Goal: Task Accomplishment & Management: Use online tool/utility

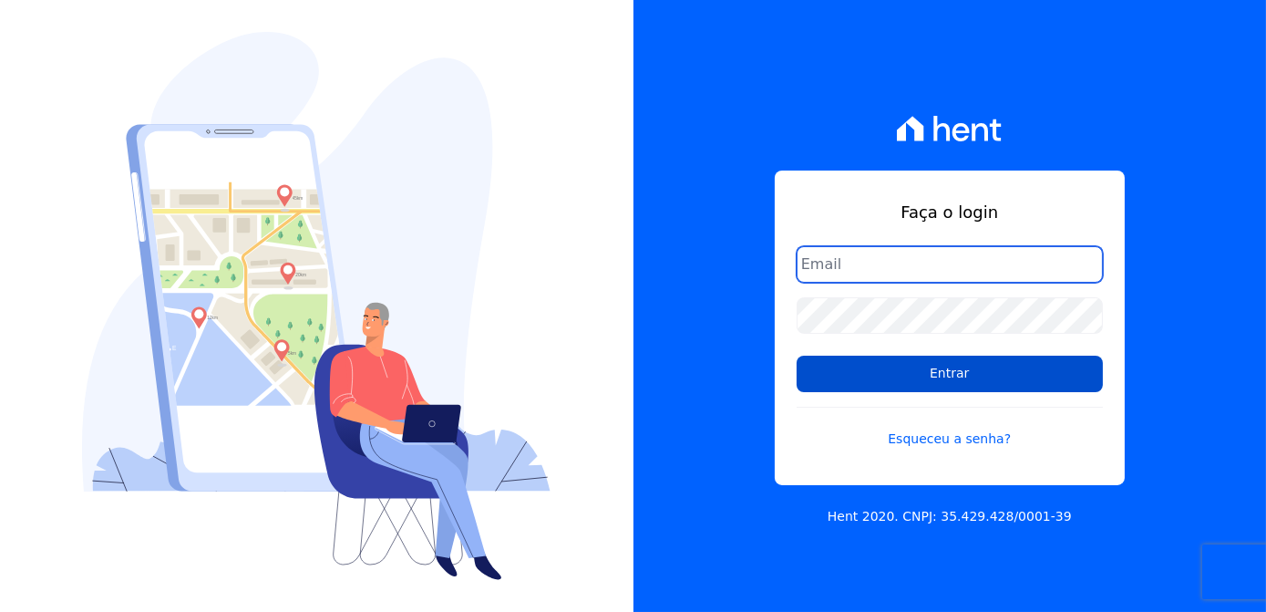
type input "[PERSON_NAME][EMAIL_ADDRESS][DOMAIN_NAME]"
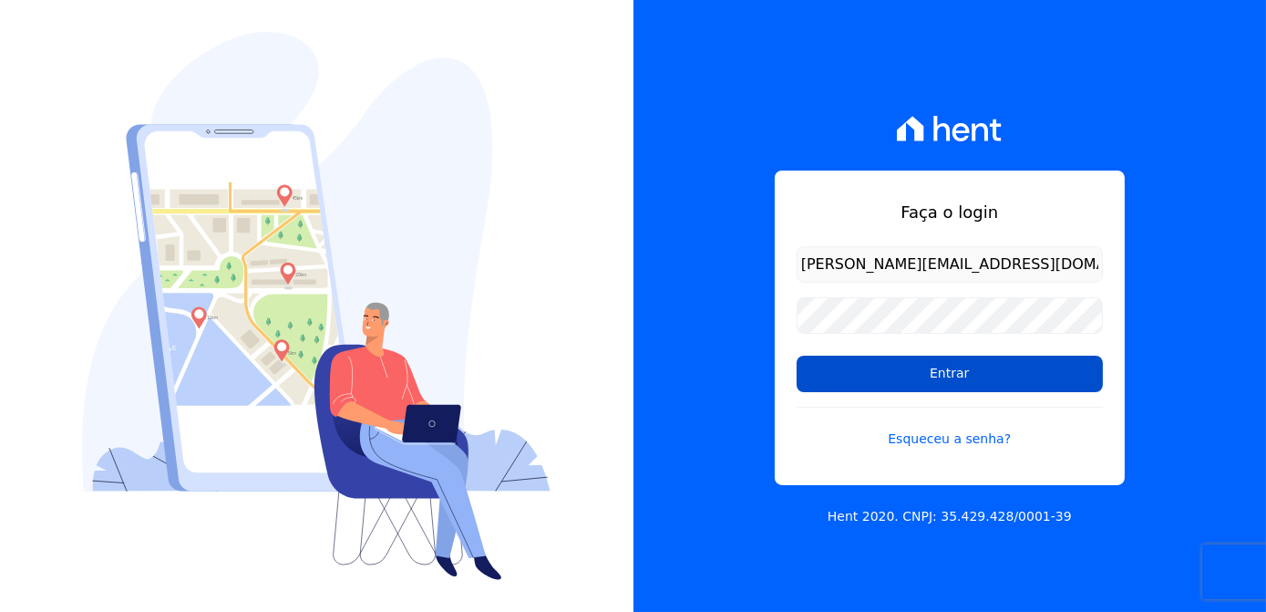
click at [911, 380] on input "Entrar" at bounding box center [950, 373] width 306 height 36
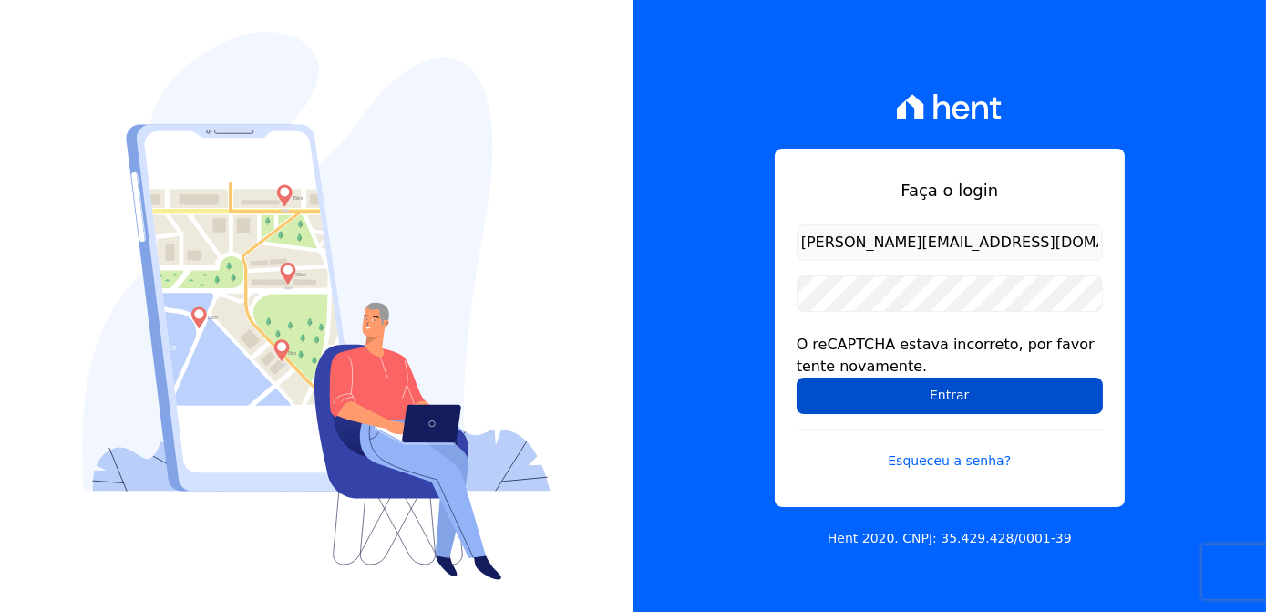
click at [955, 395] on input "Entrar" at bounding box center [950, 395] width 306 height 36
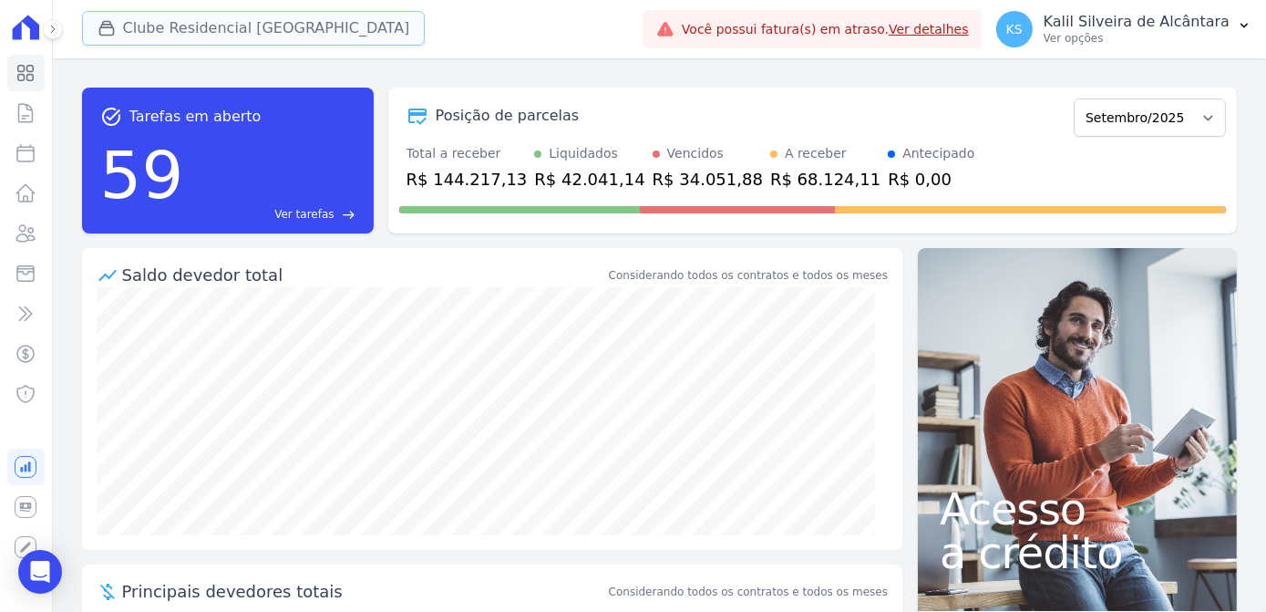
click at [258, 39] on button "Clube Residencial [GEOGRAPHIC_DATA]" at bounding box center [254, 28] width 344 height 35
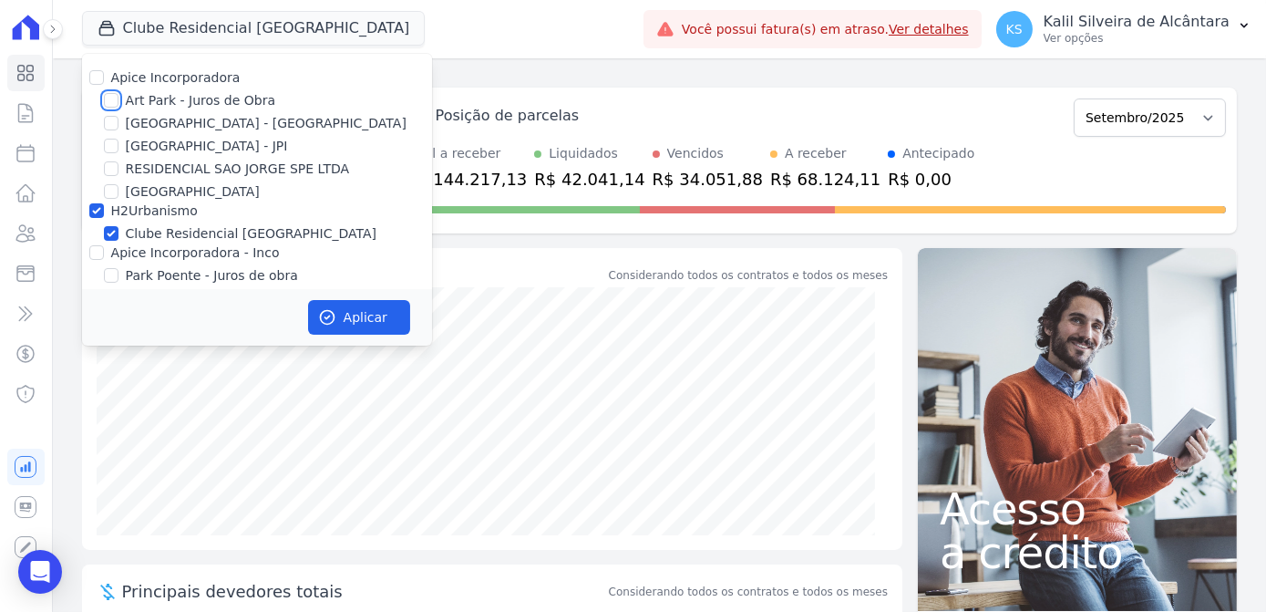
click at [115, 101] on input "Art Park - Juros de Obra" at bounding box center [111, 100] width 15 height 15
checkbox input "true"
click at [111, 125] on input "Arty Park - Gravatai" at bounding box center [111, 123] width 15 height 15
checkbox input "true"
click at [96, 261] on div at bounding box center [96, 252] width 15 height 18
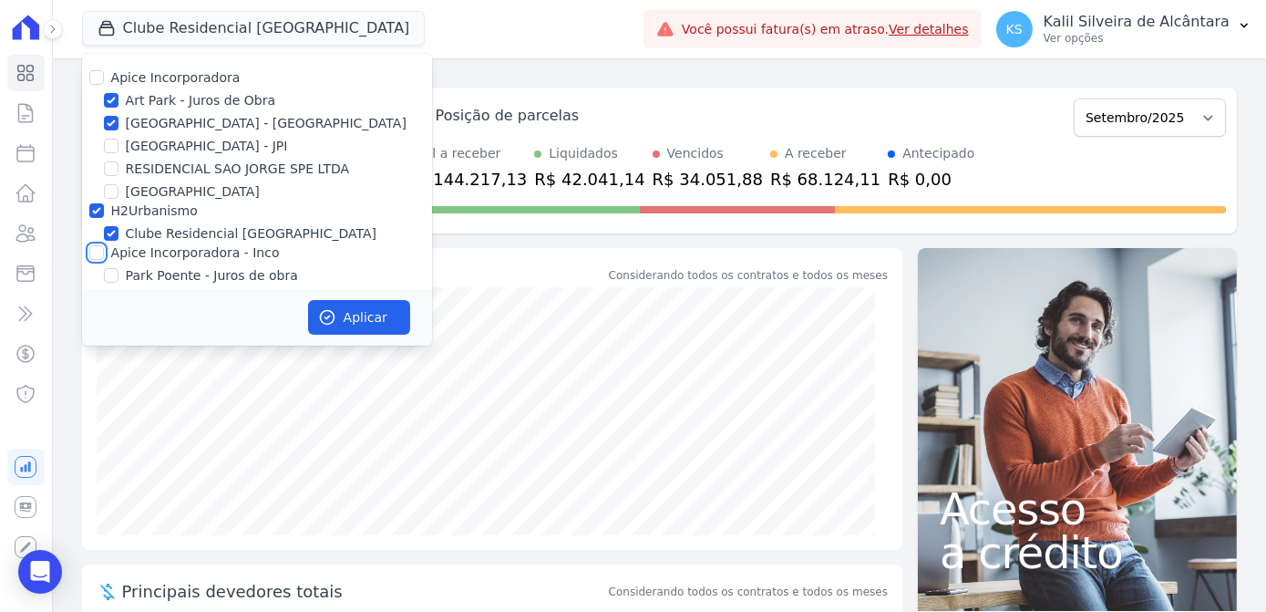
click at [97, 252] on input "Apice Incorporadora - Inco" at bounding box center [96, 252] width 15 height 15
checkbox input "true"
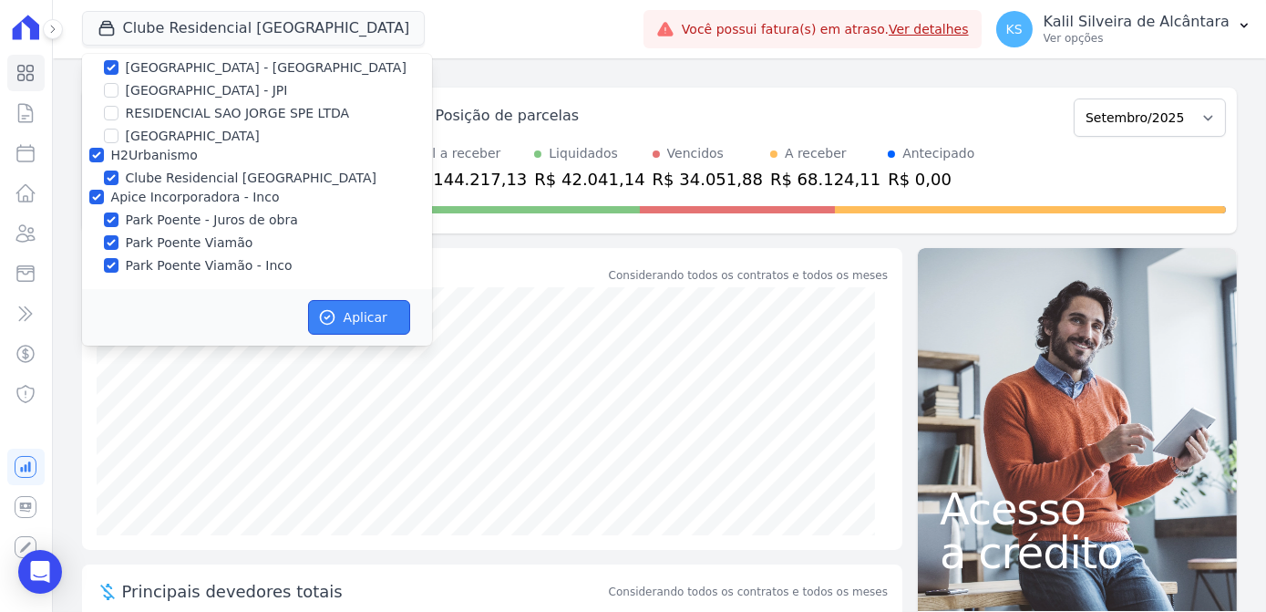
click at [355, 312] on button "Aplicar" at bounding box center [359, 317] width 102 height 35
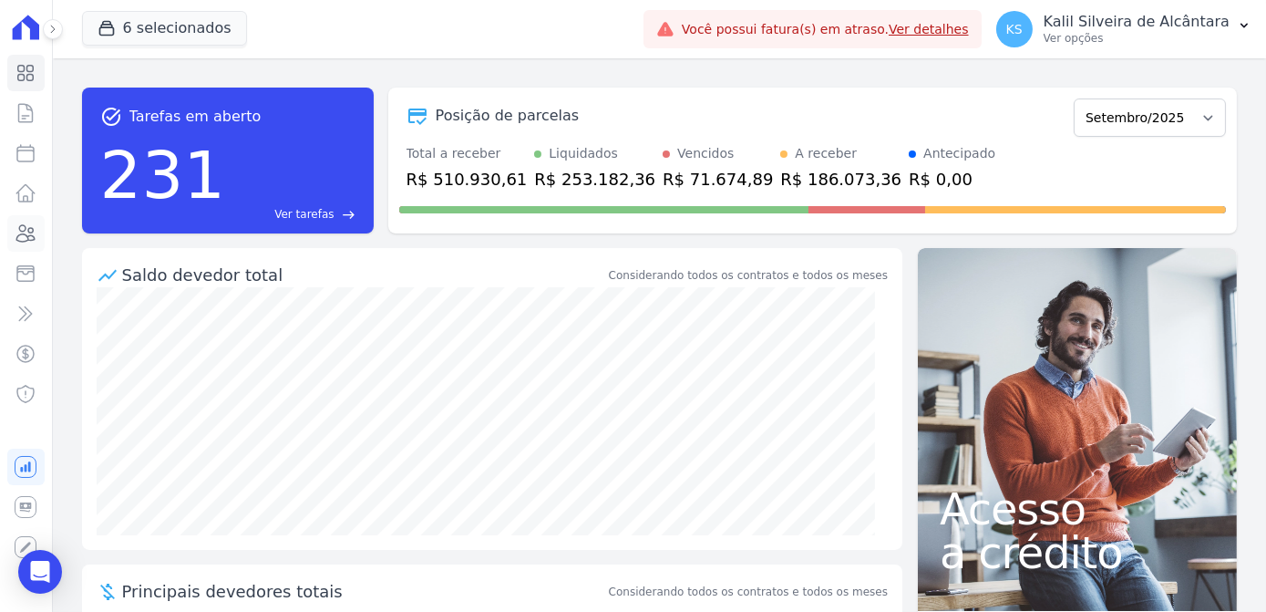
click at [26, 239] on icon at bounding box center [26, 233] width 22 height 22
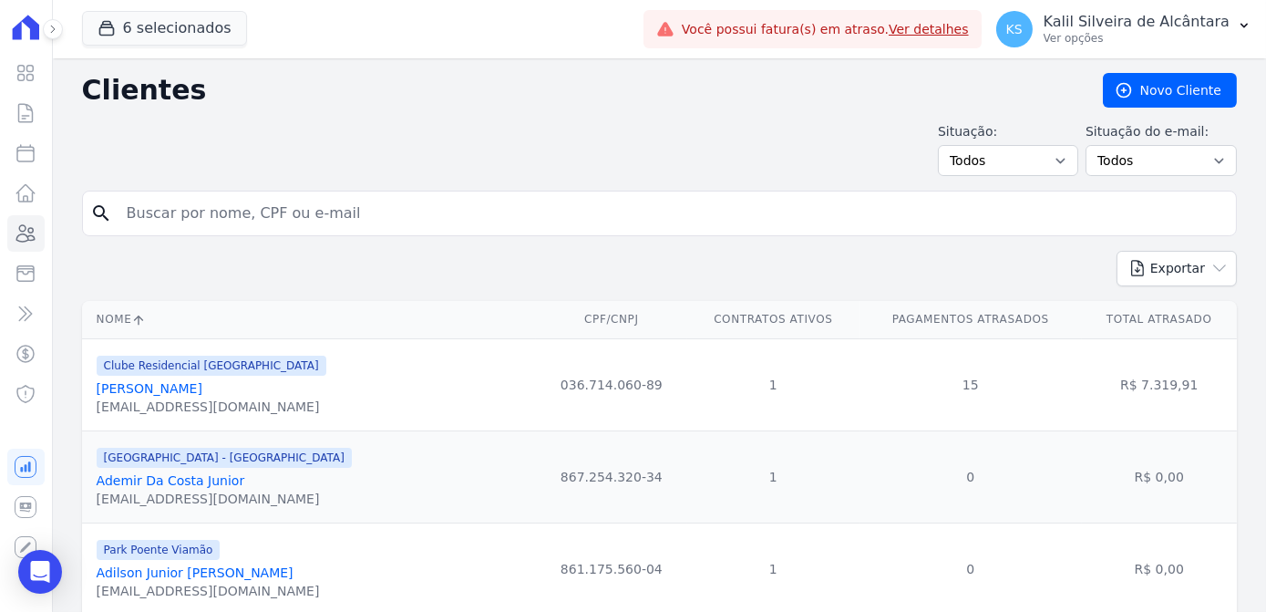
click at [257, 215] on input "search" at bounding box center [672, 213] width 1113 height 36
type input "tiago carlos f"
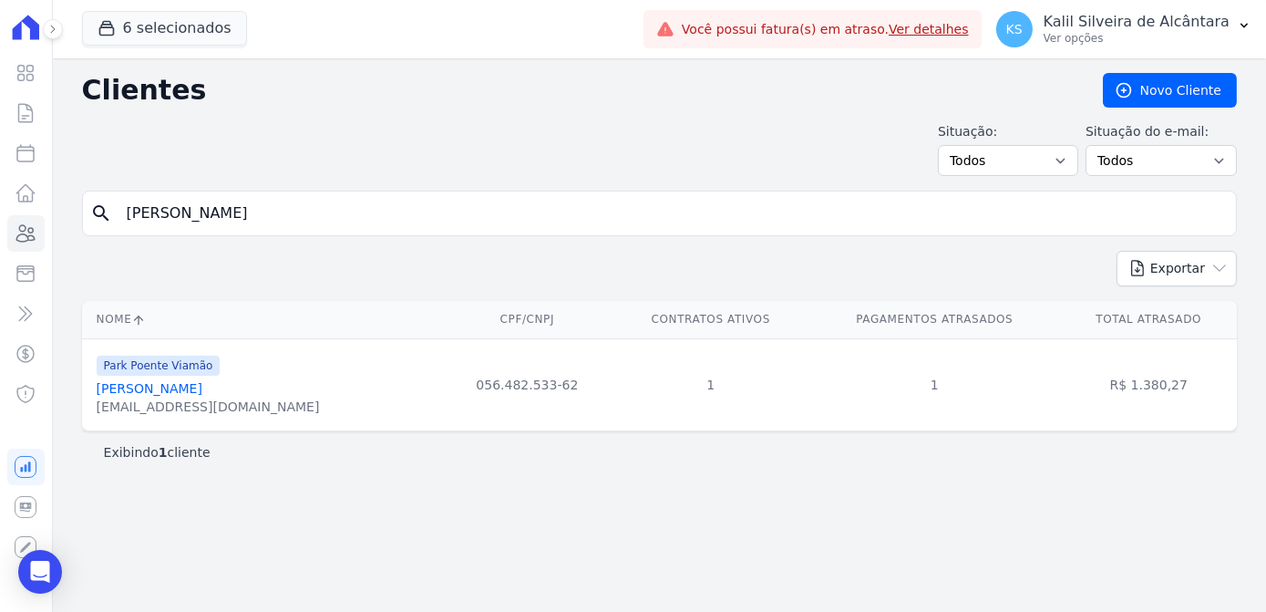
click at [202, 385] on link "Tiago Carlos Ferreira Carvalho" at bounding box center [150, 388] width 106 height 15
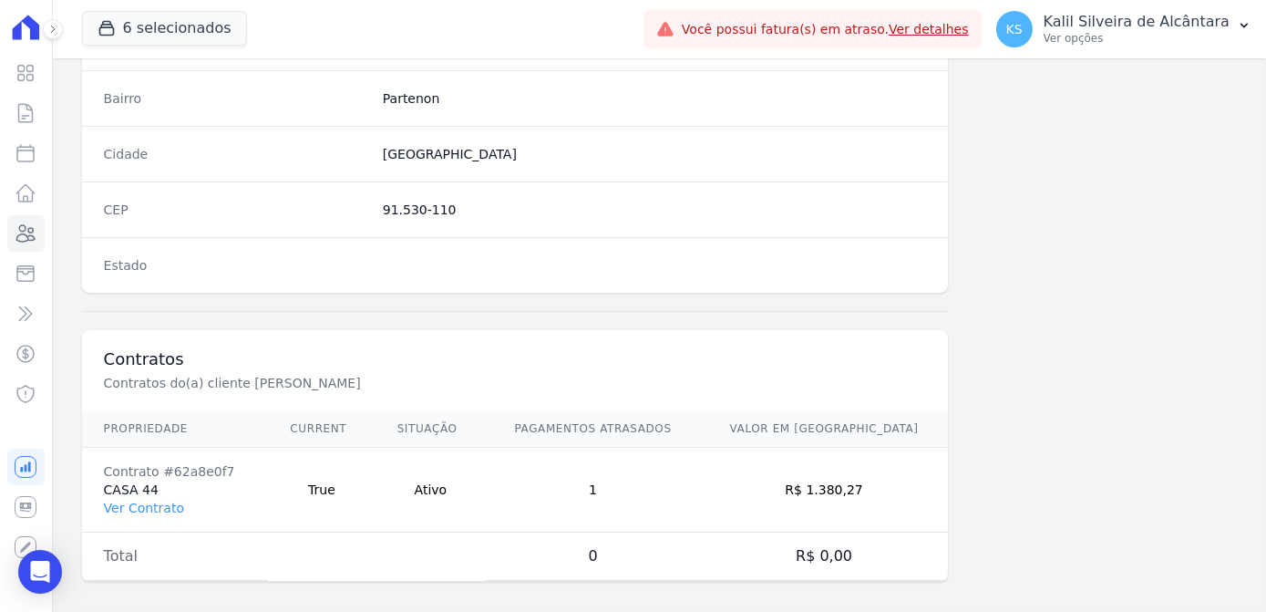
scroll to position [1086, 0]
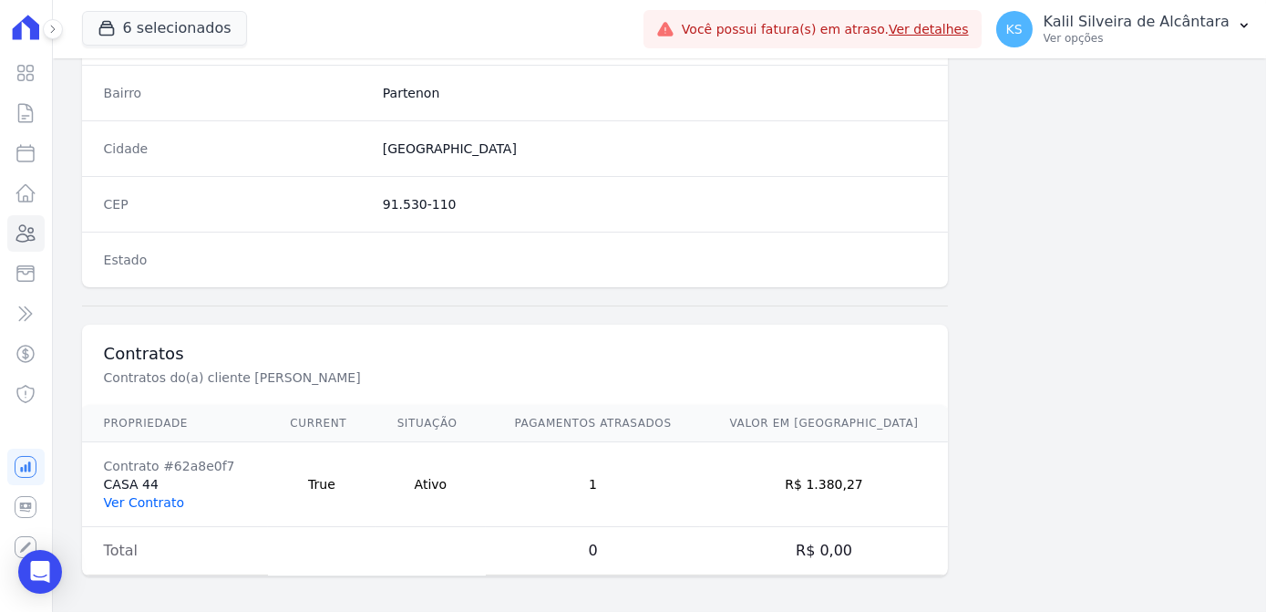
click at [154, 495] on link "Ver Contrato" at bounding box center [144, 502] width 80 height 15
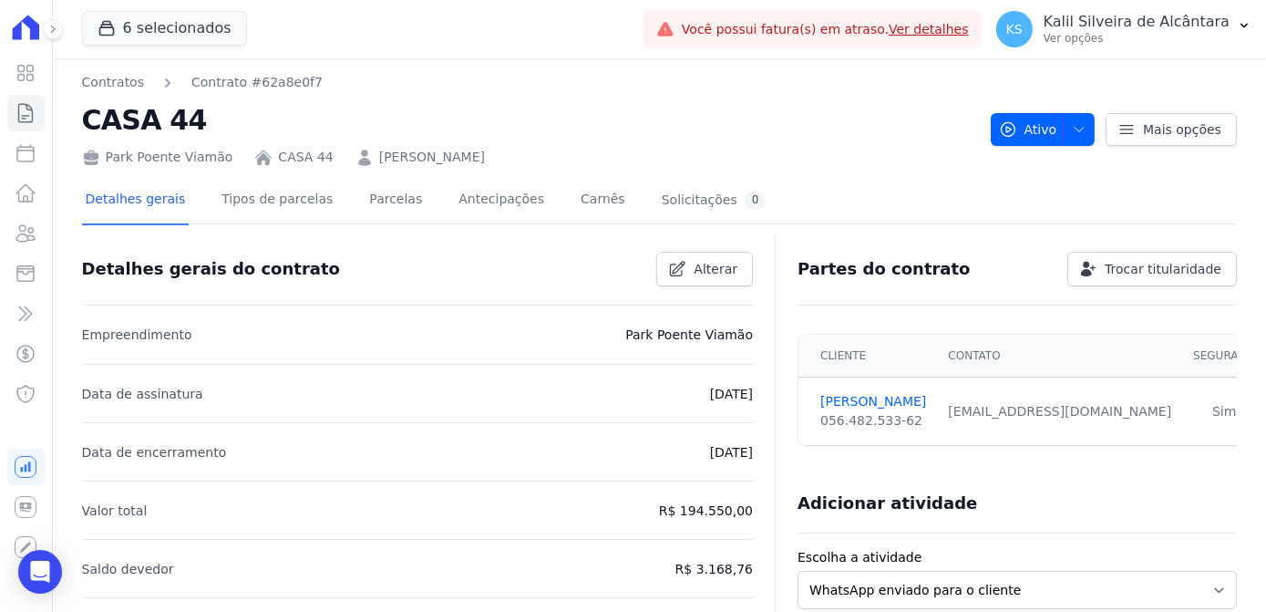
click at [399, 212] on div "Detalhes gerais Tipos de parcelas Parcelas Antecipações Carnês Solicitações 0" at bounding box center [426, 201] width 688 height 48
click at [374, 201] on link "Parcelas" at bounding box center [395, 201] width 60 height 48
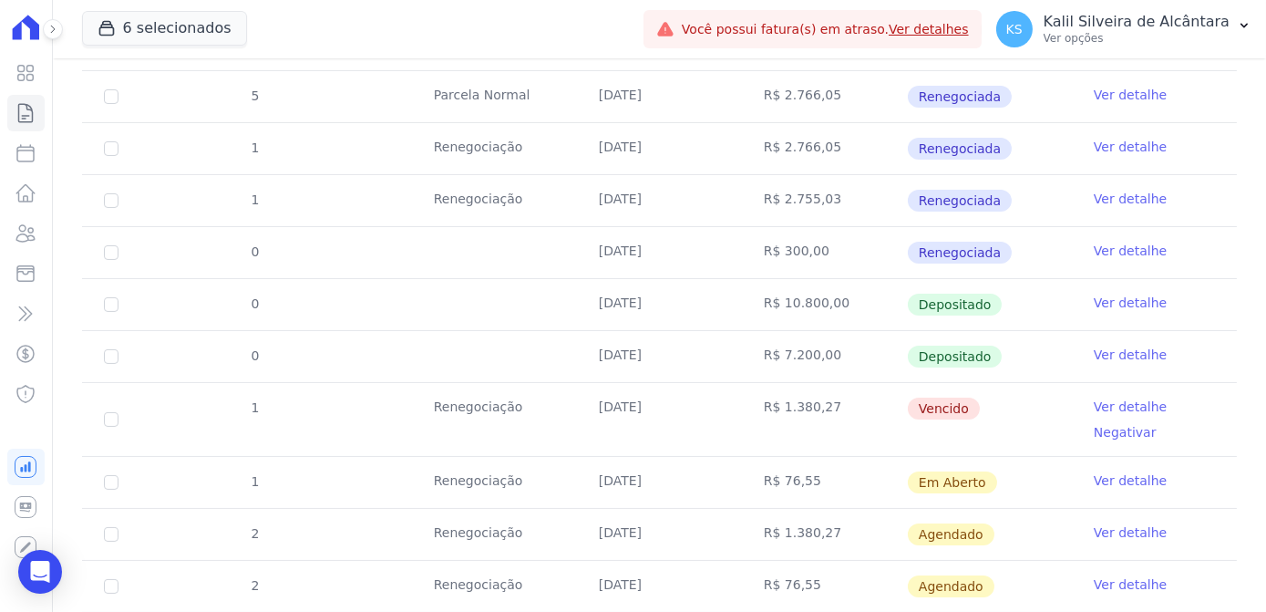
scroll to position [663, 0]
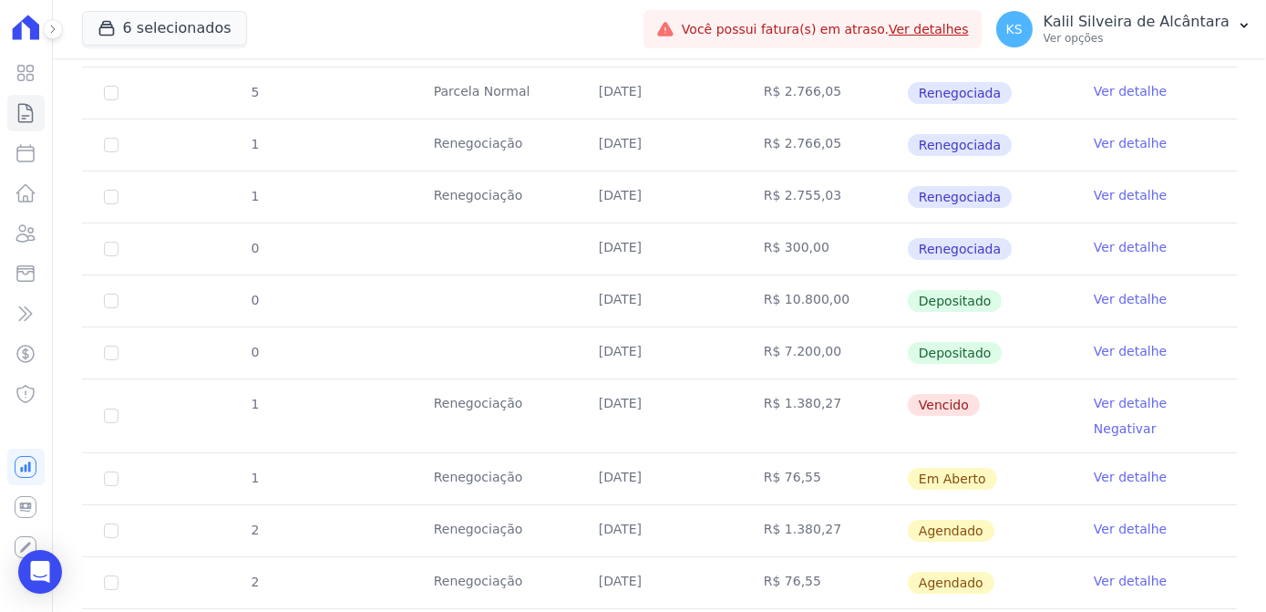
click at [1098, 397] on link "Ver detalhe" at bounding box center [1130, 403] width 73 height 18
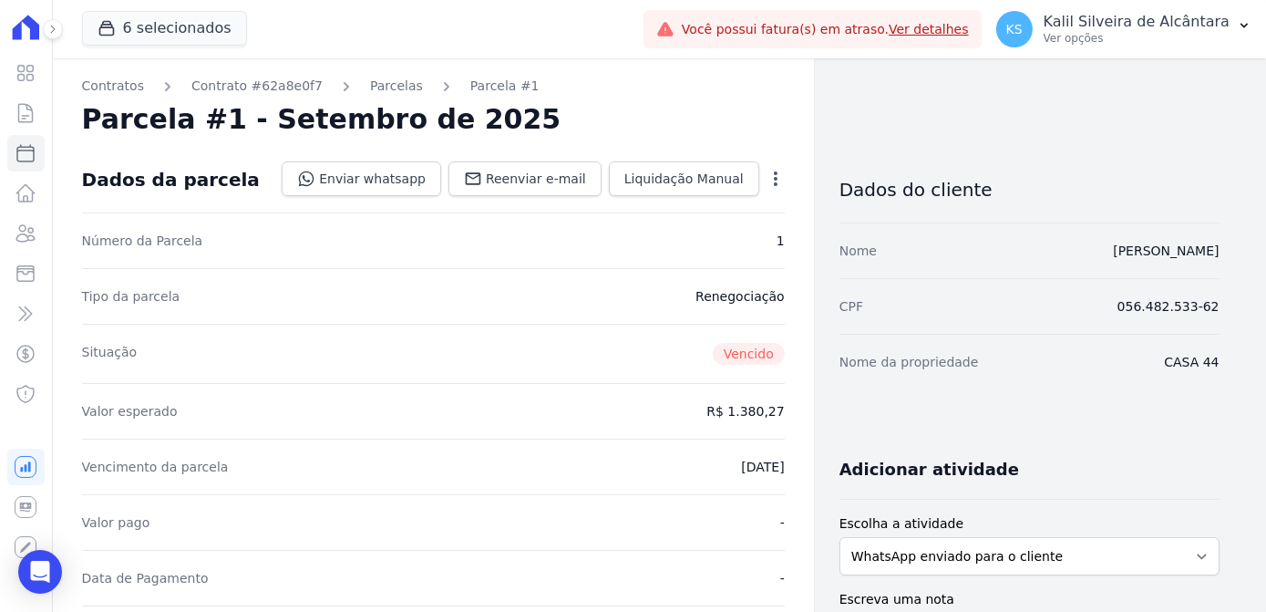
click at [775, 173] on icon "button" at bounding box center [776, 178] width 4 height 15
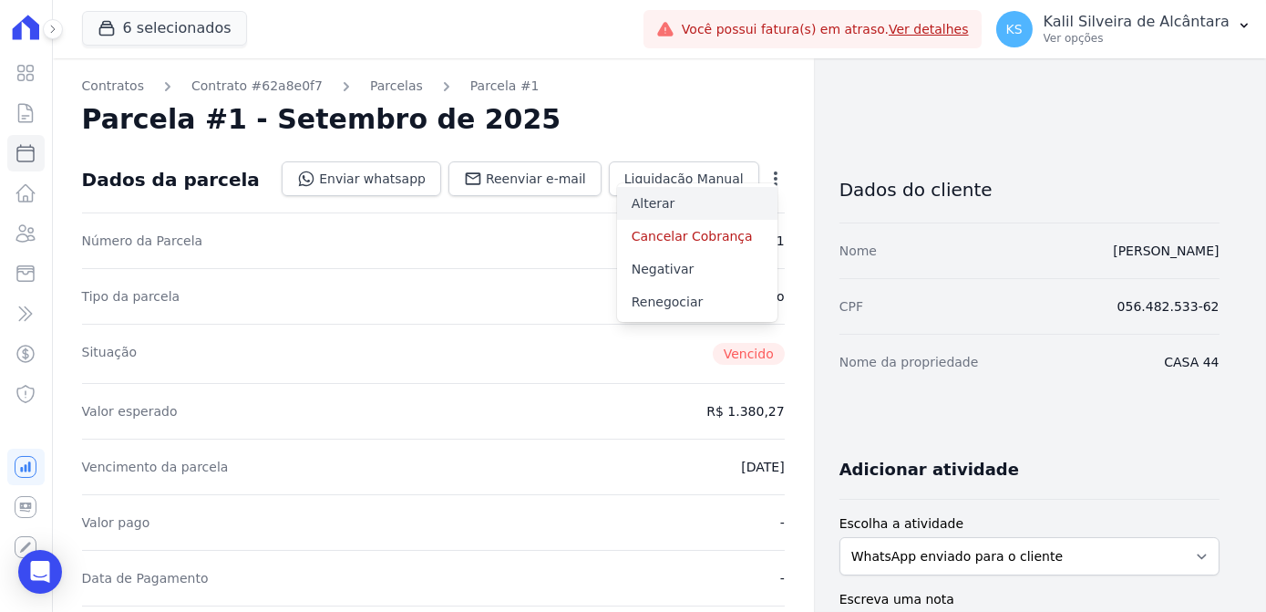
click at [693, 210] on link "Alterar" at bounding box center [697, 203] width 160 height 33
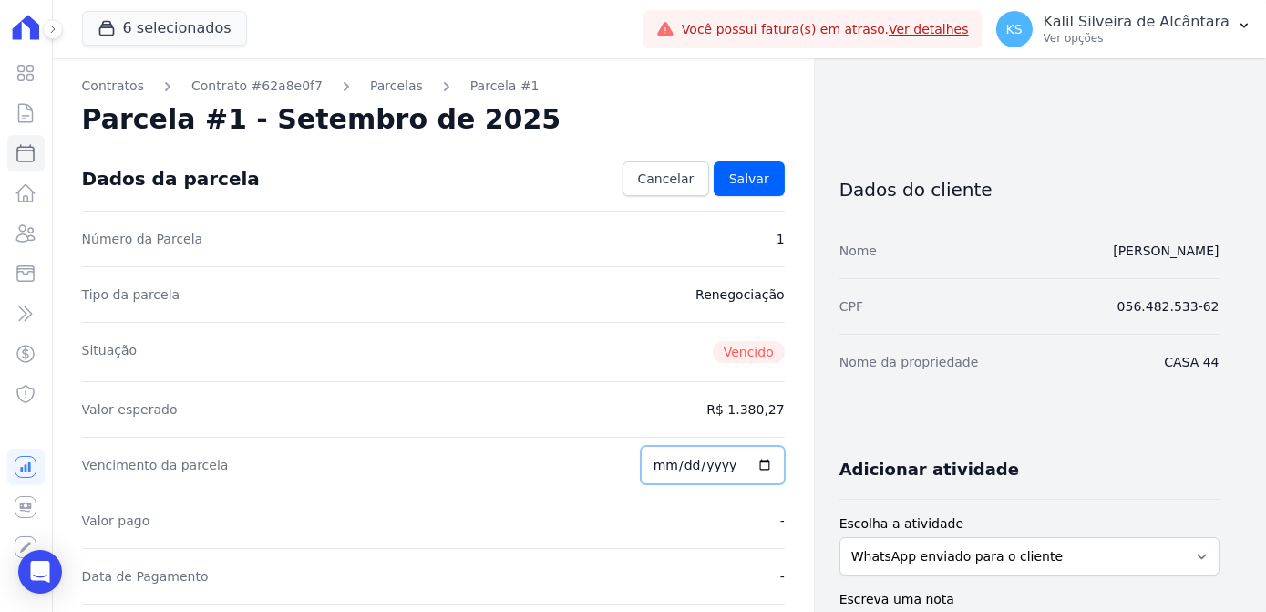
click at [664, 467] on input "2025-09-10" at bounding box center [713, 465] width 144 height 38
type input "2025-09-25"
click at [551, 470] on div "Vencimento da parcela 2025-09-25" at bounding box center [433, 465] width 703 height 56
click at [760, 171] on span "Salvar" at bounding box center [749, 179] width 40 height 18
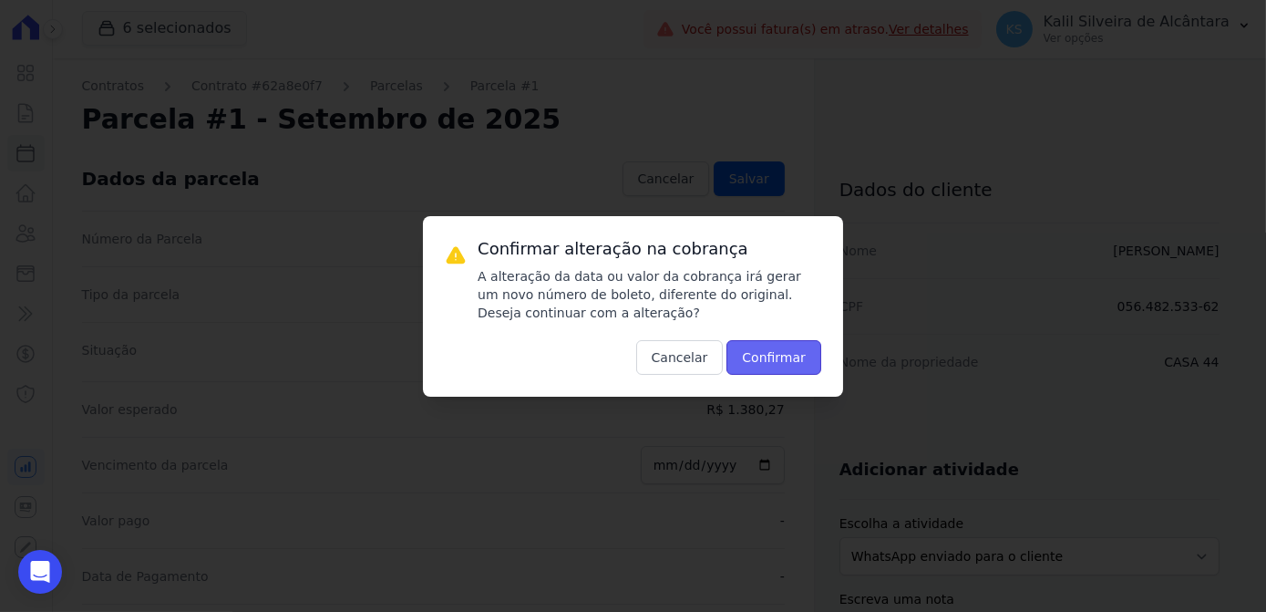
click at [784, 355] on button "Confirmar" at bounding box center [773, 357] width 95 height 35
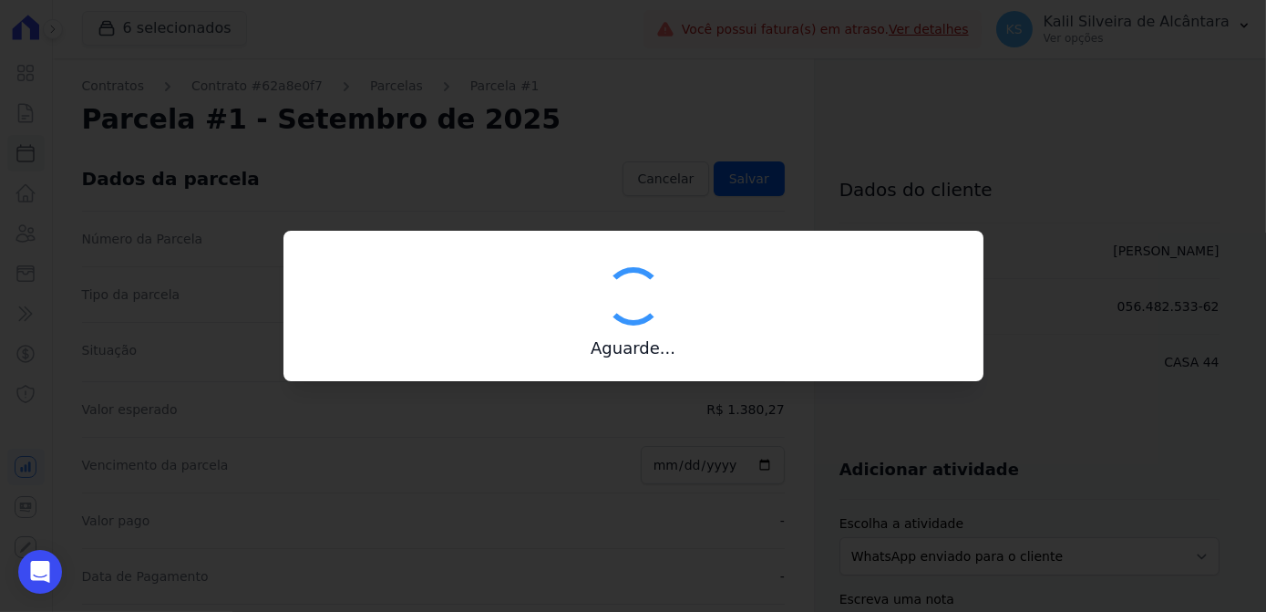
type input "00190000090335103300000658622170612000000138027"
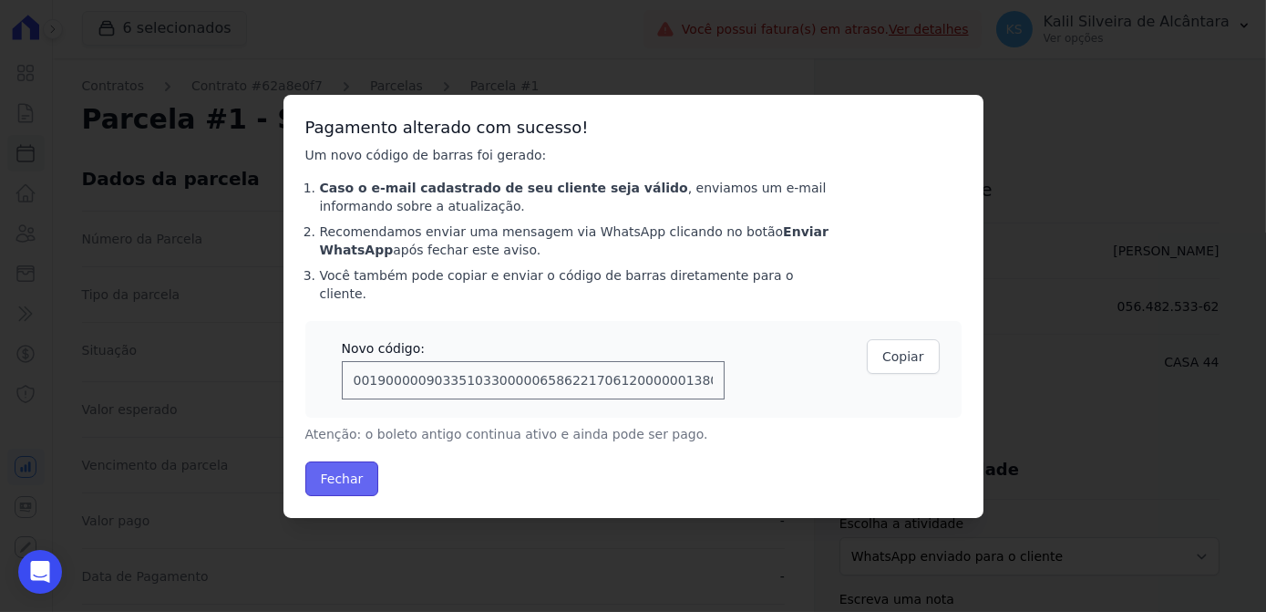
click at [328, 469] on button "Fechar" at bounding box center [342, 478] width 74 height 35
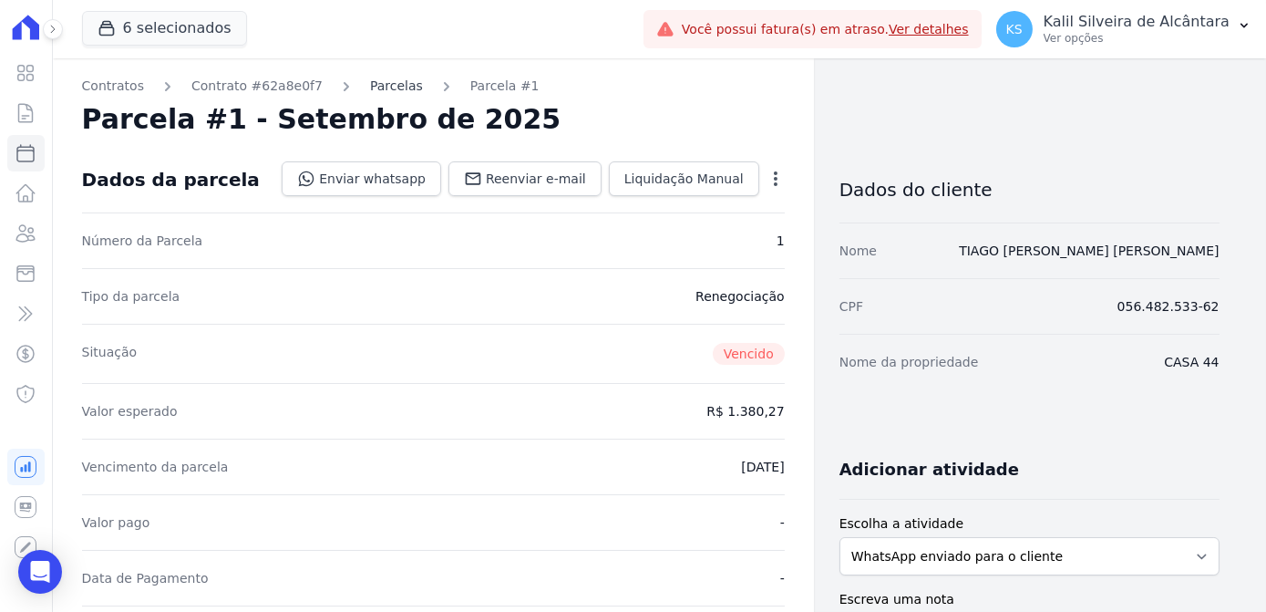
click at [376, 91] on link "Parcelas" at bounding box center [396, 86] width 53 height 19
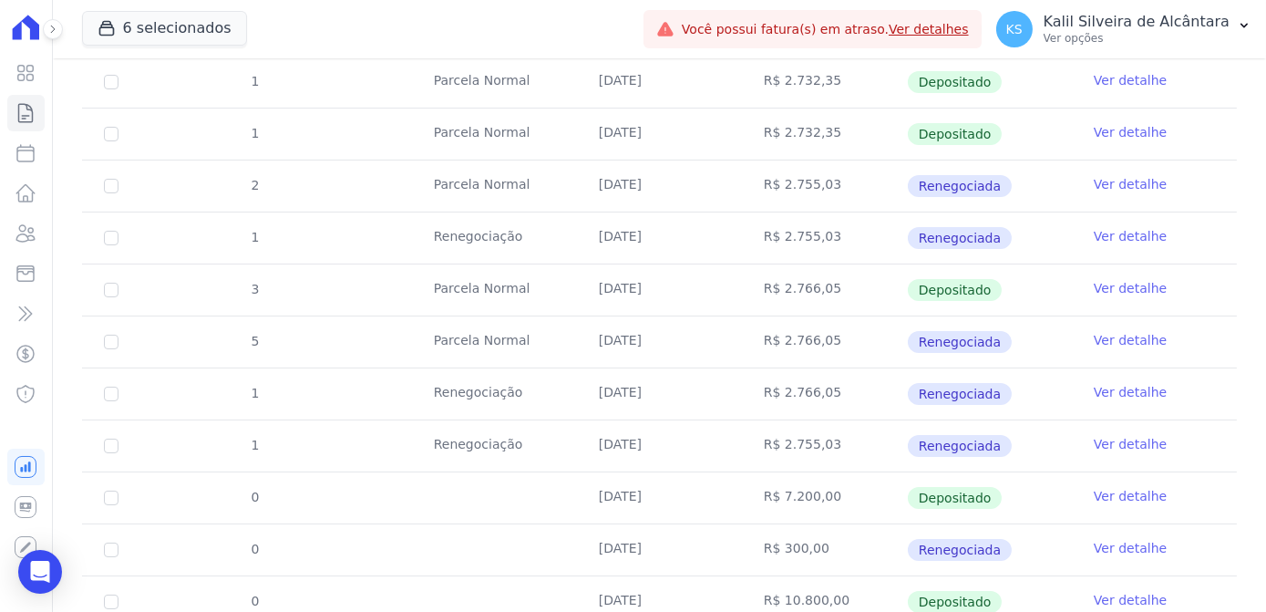
scroll to position [746, 0]
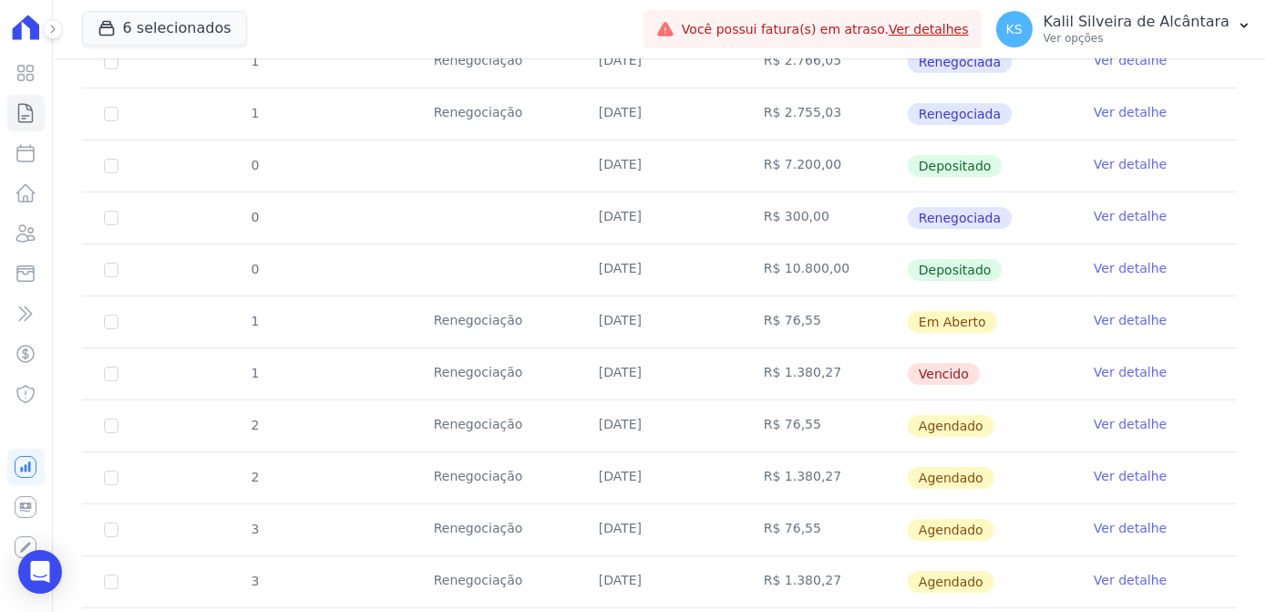
click at [1072, 366] on td "Ver detalhe" at bounding box center [1154, 373] width 165 height 51
click at [1106, 363] on link "Ver detalhe" at bounding box center [1130, 372] width 73 height 18
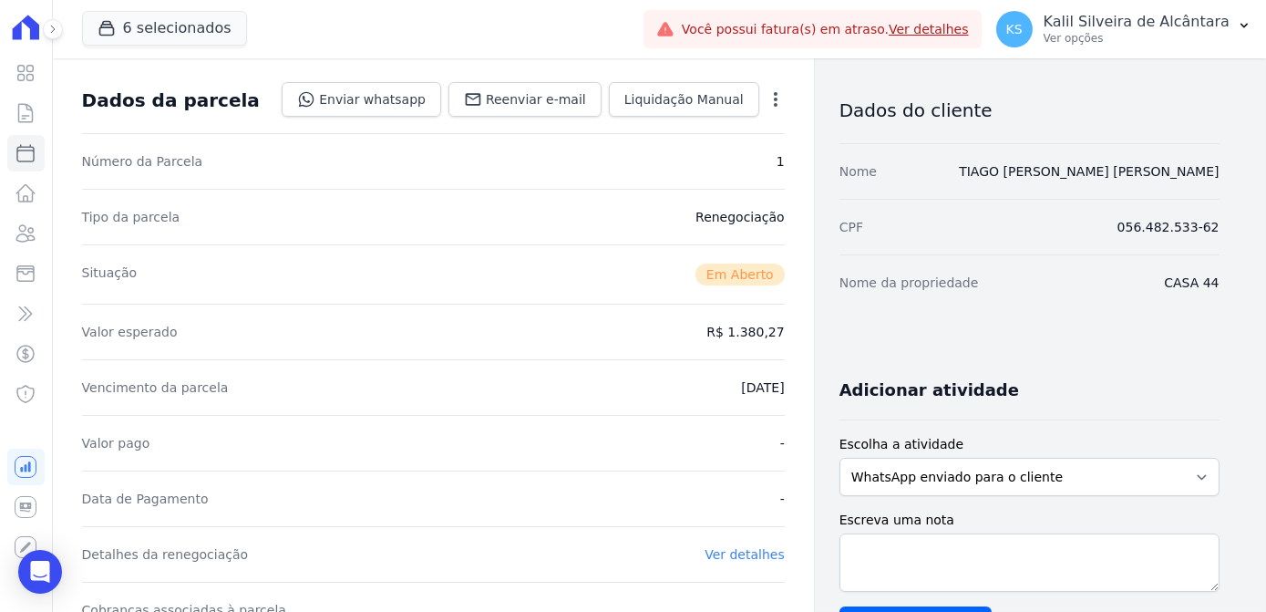
scroll to position [331, 0]
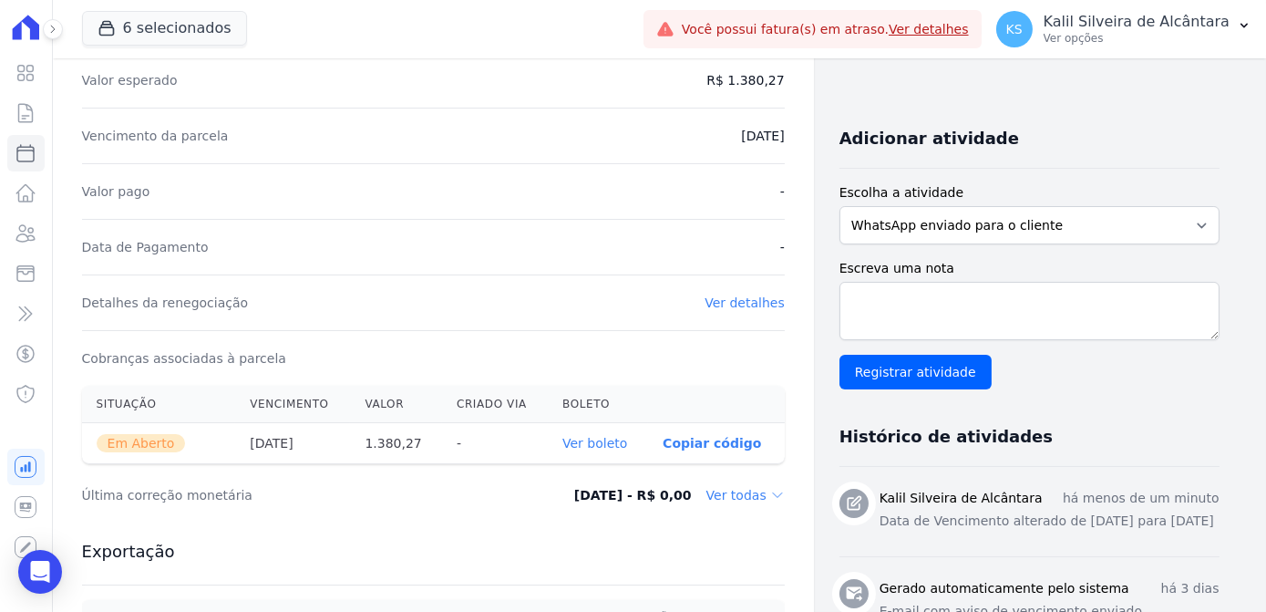
click at [610, 441] on link "Ver boleto" at bounding box center [594, 443] width 65 height 15
click at [35, 239] on icon at bounding box center [26, 233] width 18 height 16
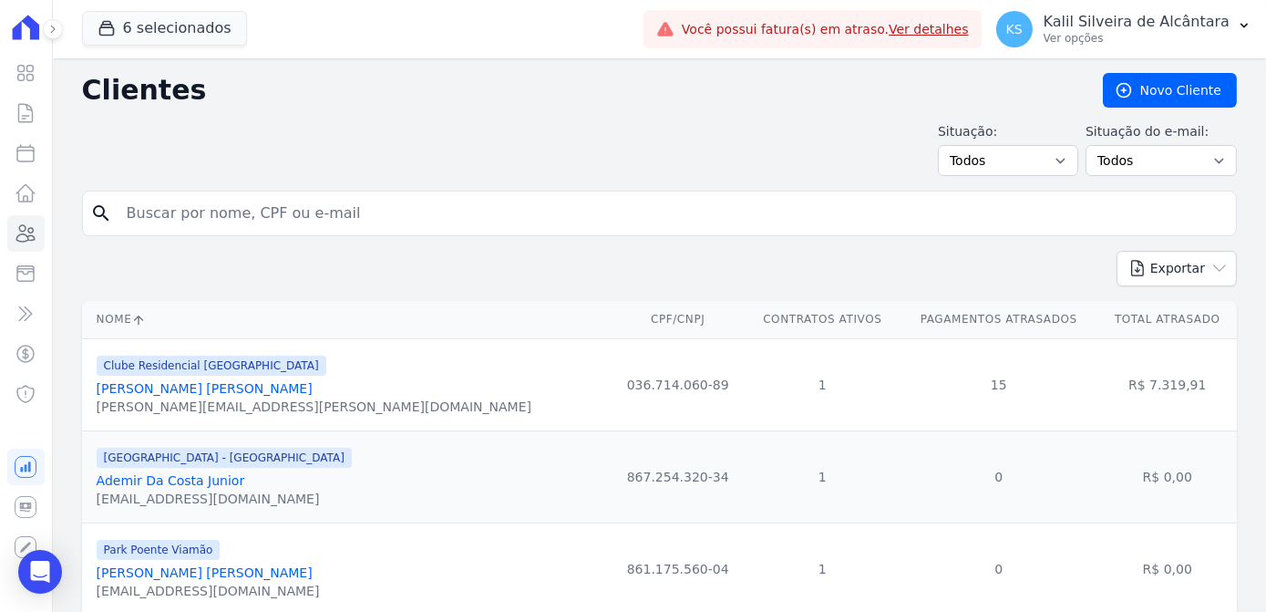
click at [249, 223] on input "search" at bounding box center [672, 213] width 1113 height 36
type input "yasmin ferr"
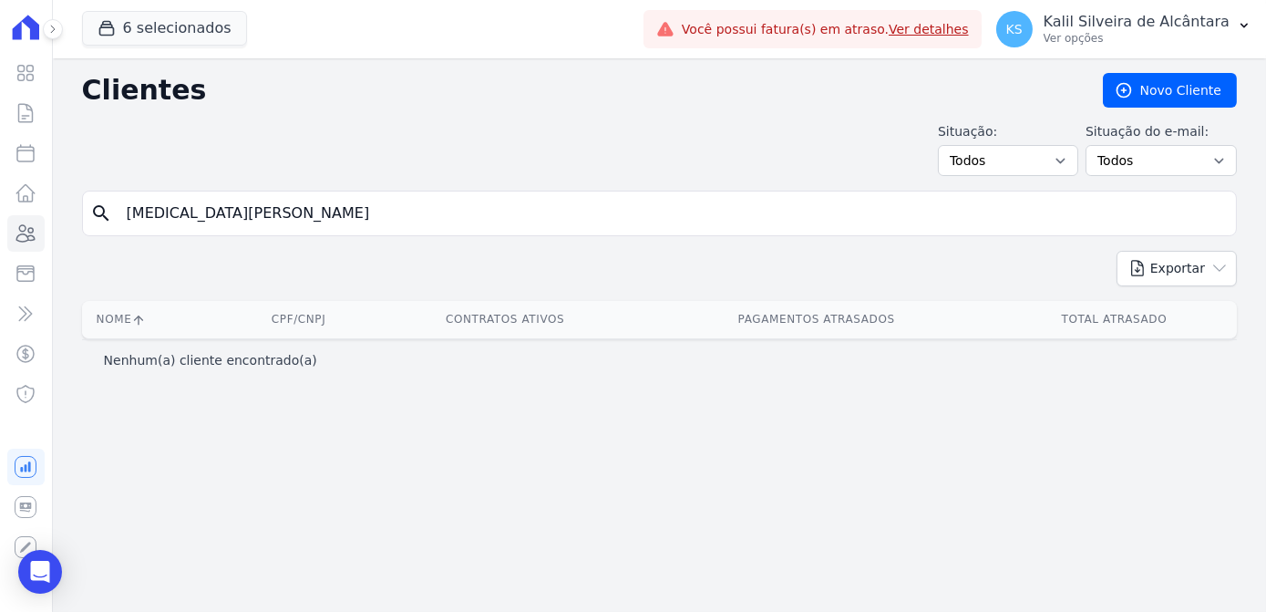
drag, startPoint x: 180, startPoint y: 212, endPoint x: 175, endPoint y: 221, distance: 10.2
click at [175, 221] on input "yasmin ferr" at bounding box center [672, 213] width 1113 height 36
type input "yasmin raf"
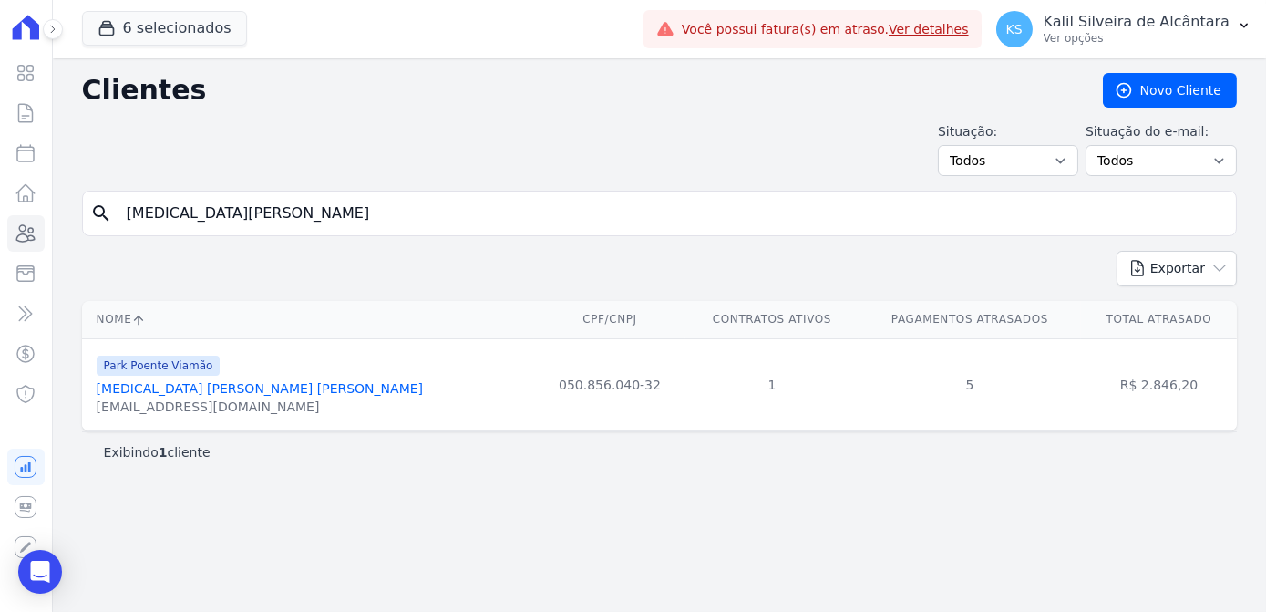
click at [228, 391] on link "Yasmin Rafaela Pereira Da Rosa" at bounding box center [260, 388] width 326 height 15
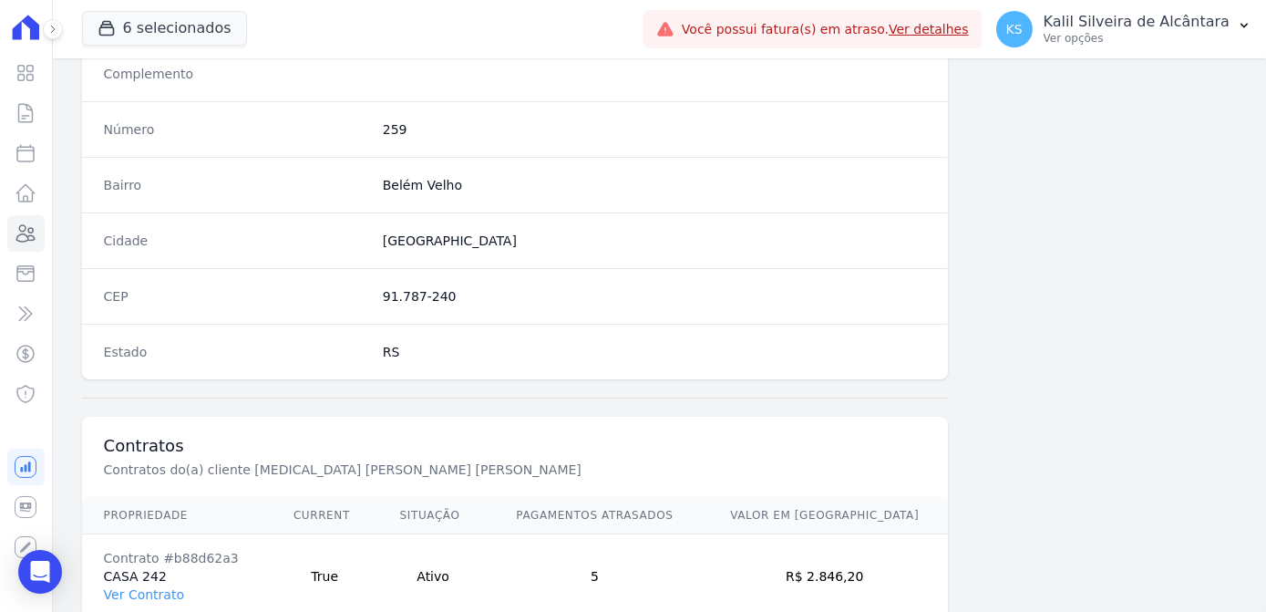
scroll to position [1086, 0]
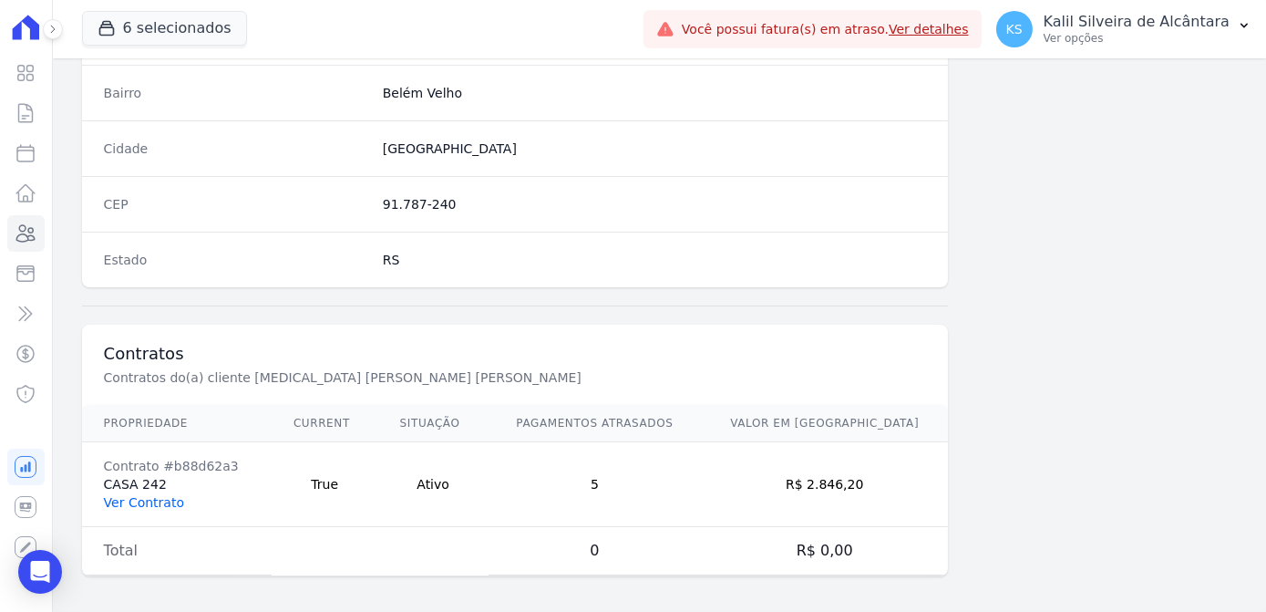
click at [131, 498] on link "Ver Contrato" at bounding box center [144, 502] width 80 height 15
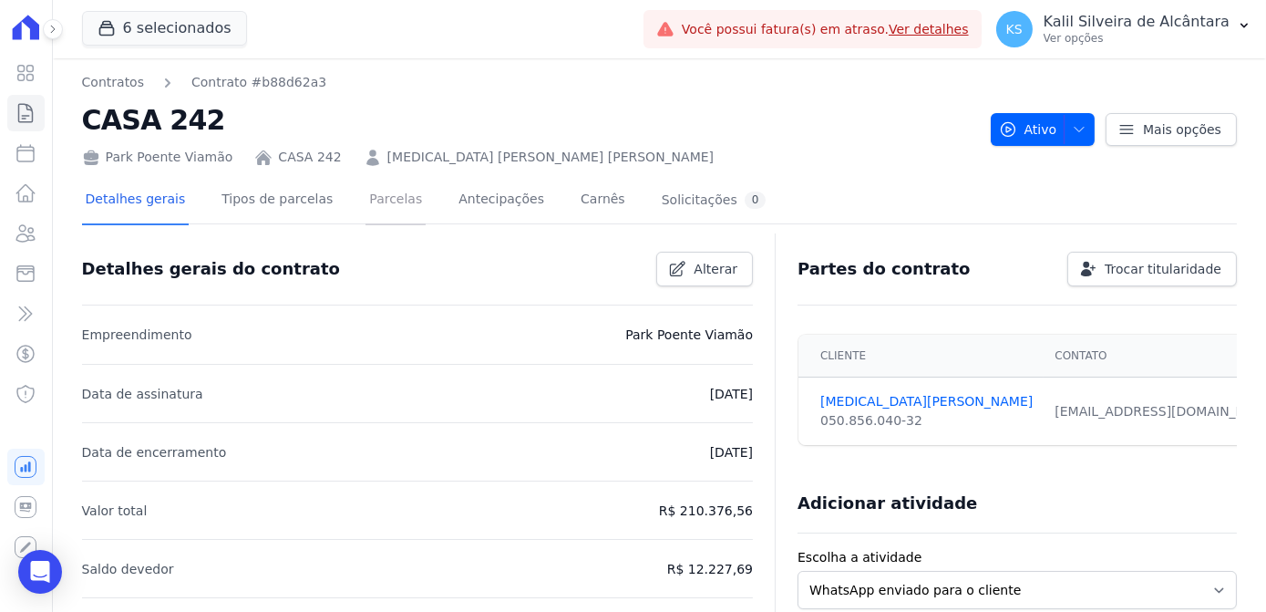
click at [378, 188] on link "Parcelas" at bounding box center [395, 201] width 60 height 48
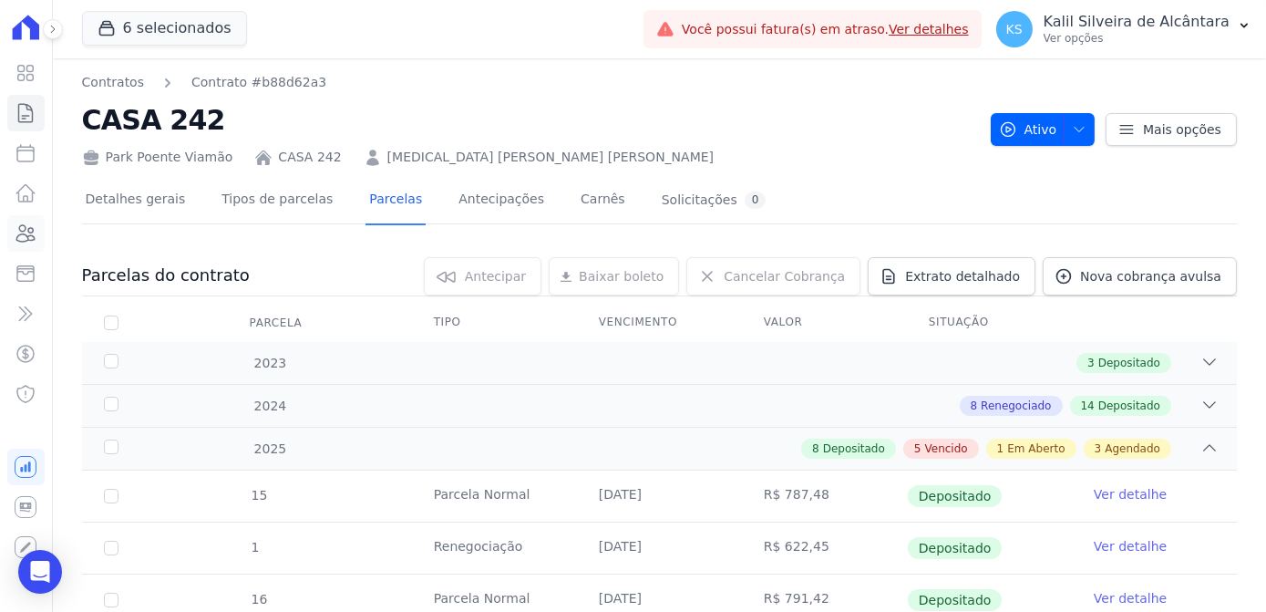
click at [28, 241] on icon at bounding box center [26, 233] width 22 height 22
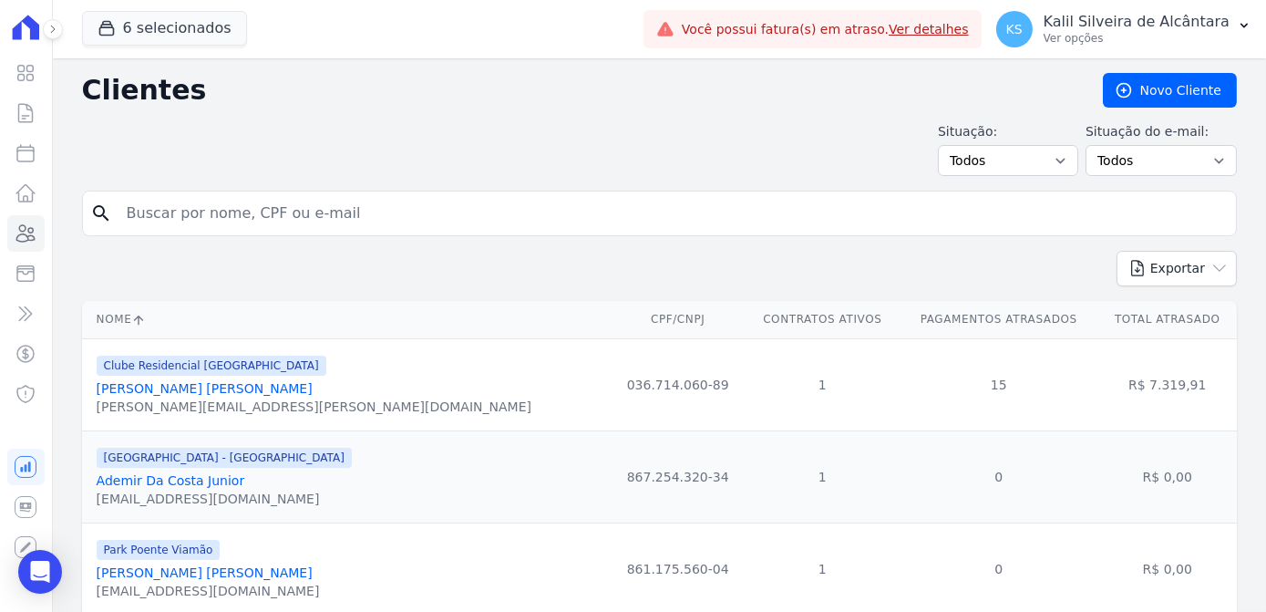
click at [274, 209] on input "search" at bounding box center [672, 213] width 1113 height 36
type input "samanta vieira"
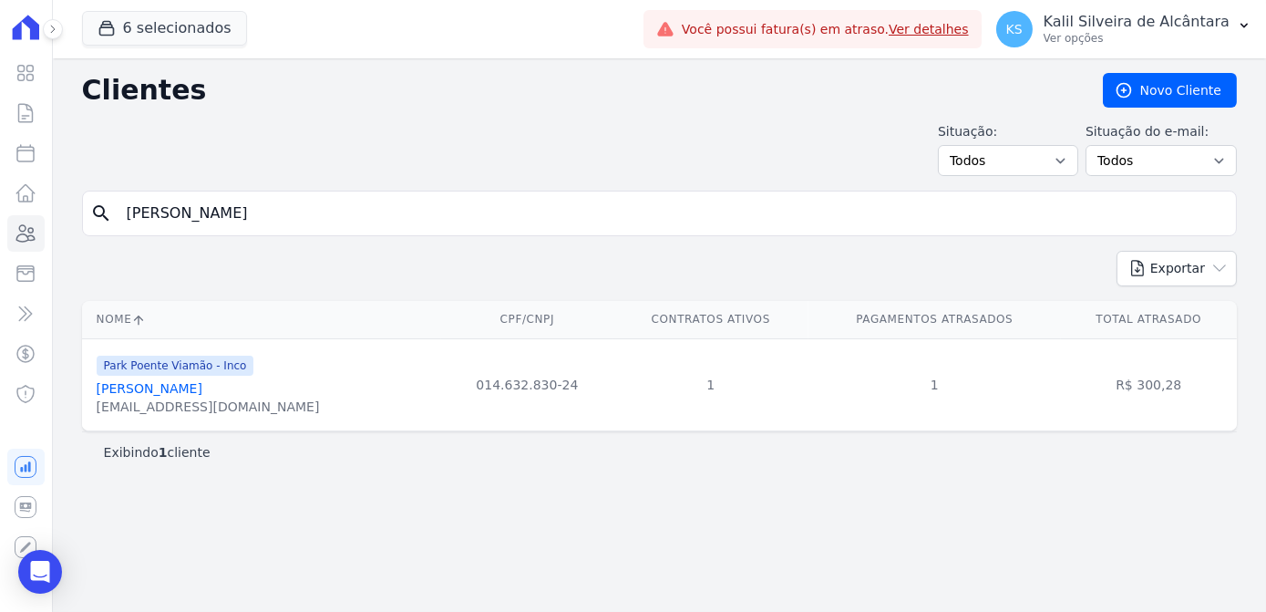
click at [211, 376] on div "Park Poente Viamão - Inco Samanta Vieira Costa samanta30costa@gmail.com" at bounding box center [208, 385] width 223 height 62
click at [202, 384] on link "Samanta Vieira Costa" at bounding box center [150, 388] width 106 height 15
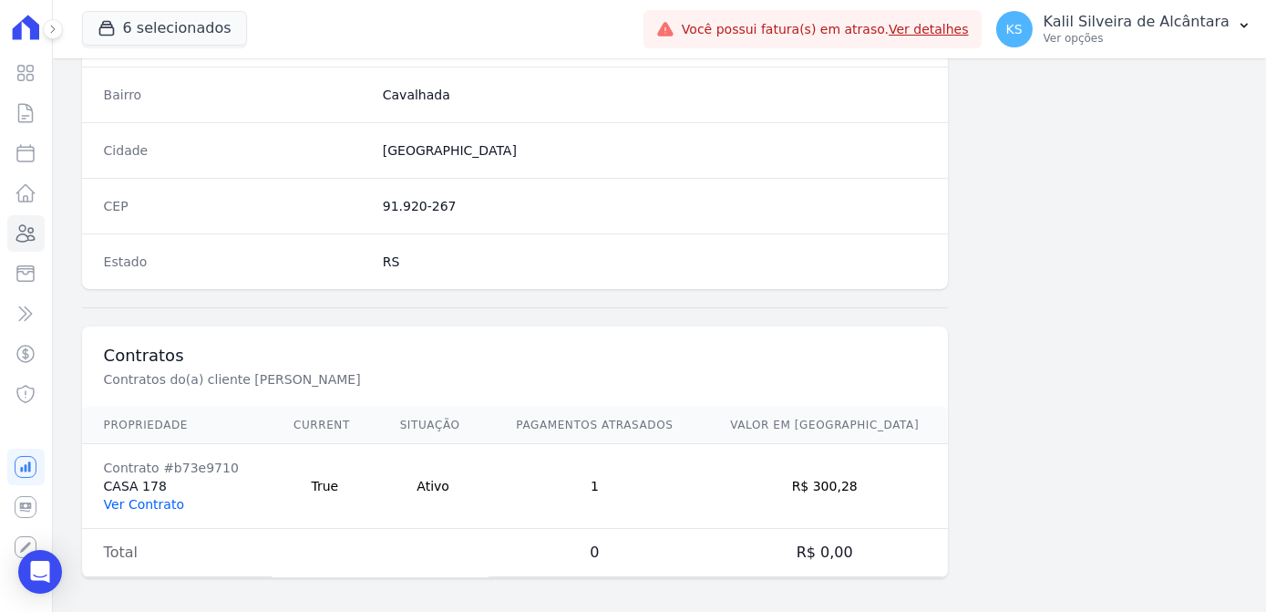
scroll to position [1086, 0]
click at [155, 496] on link "Ver Contrato" at bounding box center [144, 502] width 80 height 15
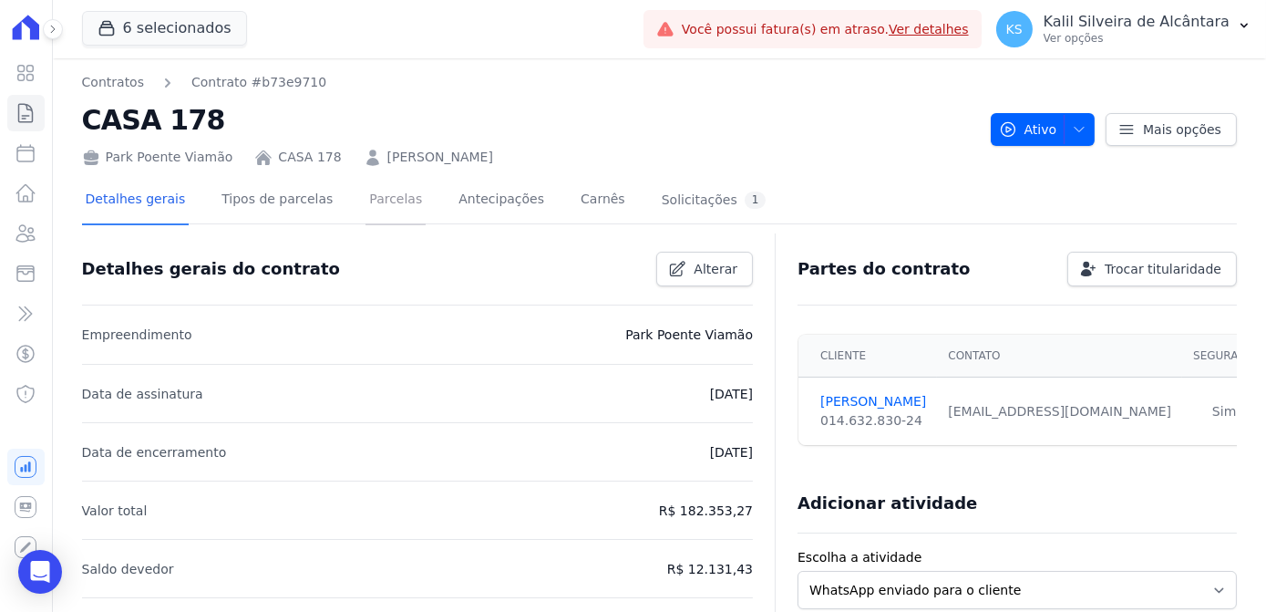
click at [378, 217] on link "Parcelas" at bounding box center [395, 201] width 60 height 48
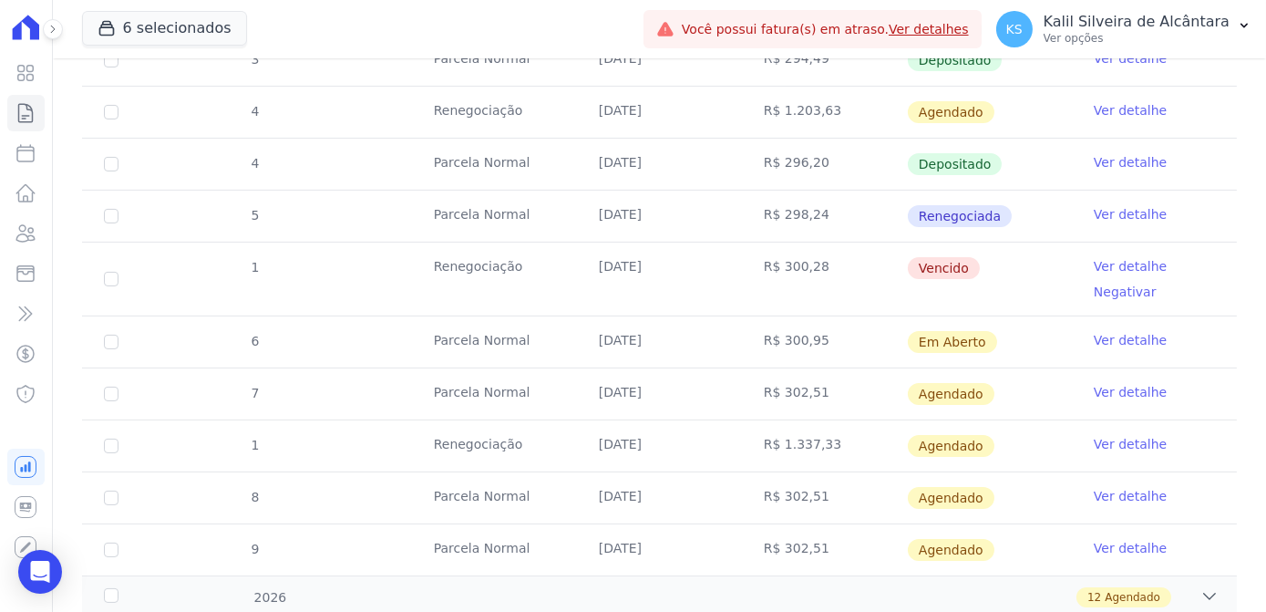
scroll to position [993, 0]
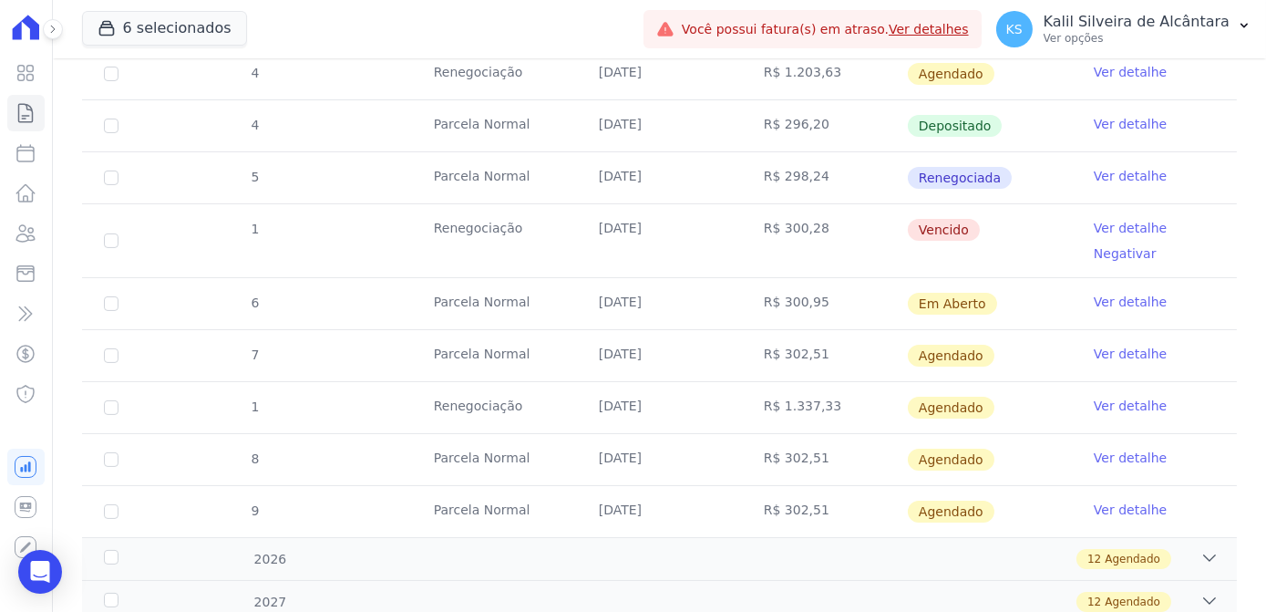
click at [1145, 219] on link "Ver detalhe" at bounding box center [1130, 228] width 73 height 18
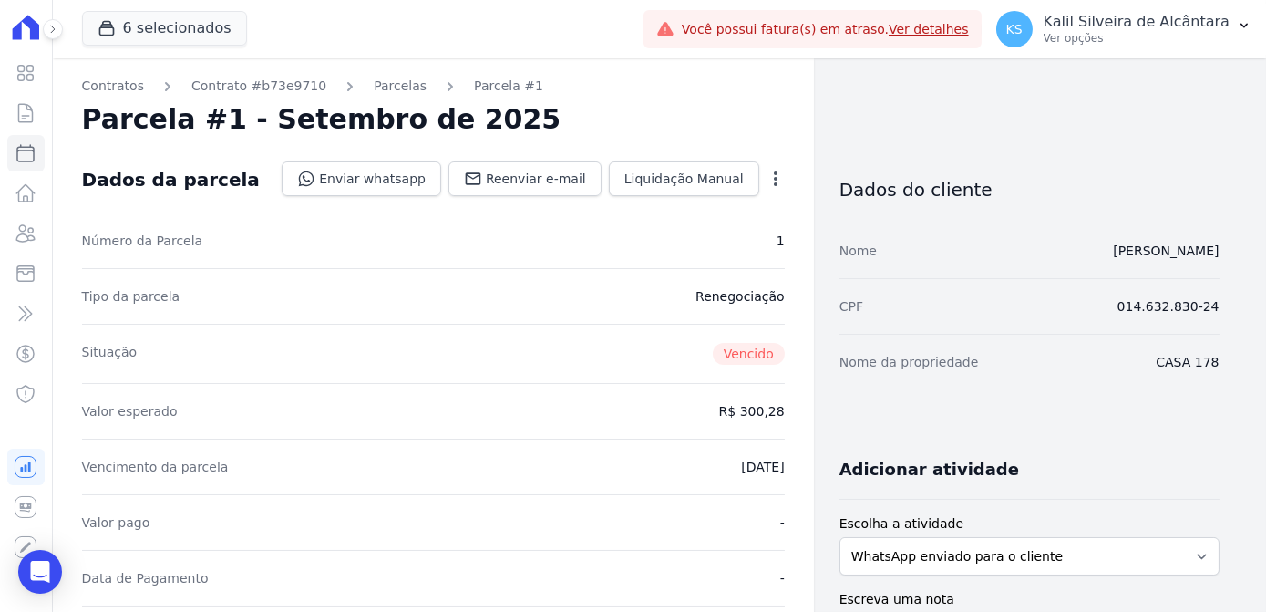
scroll to position [248, 0]
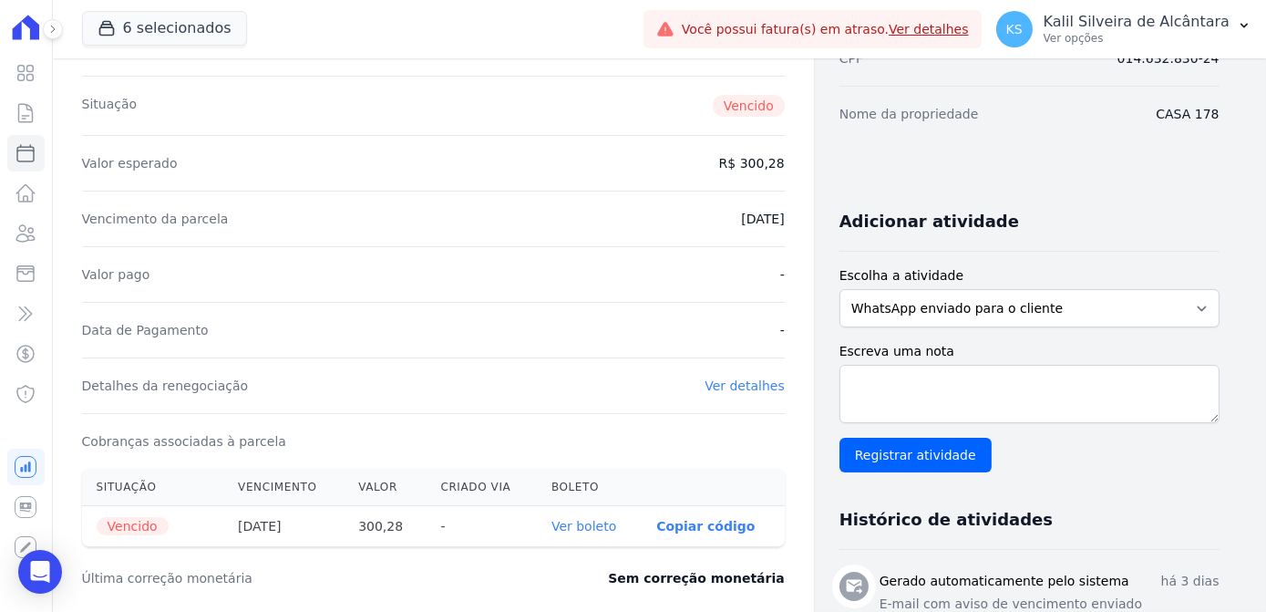
click at [598, 530] on link "Ver boleto" at bounding box center [583, 526] width 65 height 15
